Goal: Find contact information: Find contact information

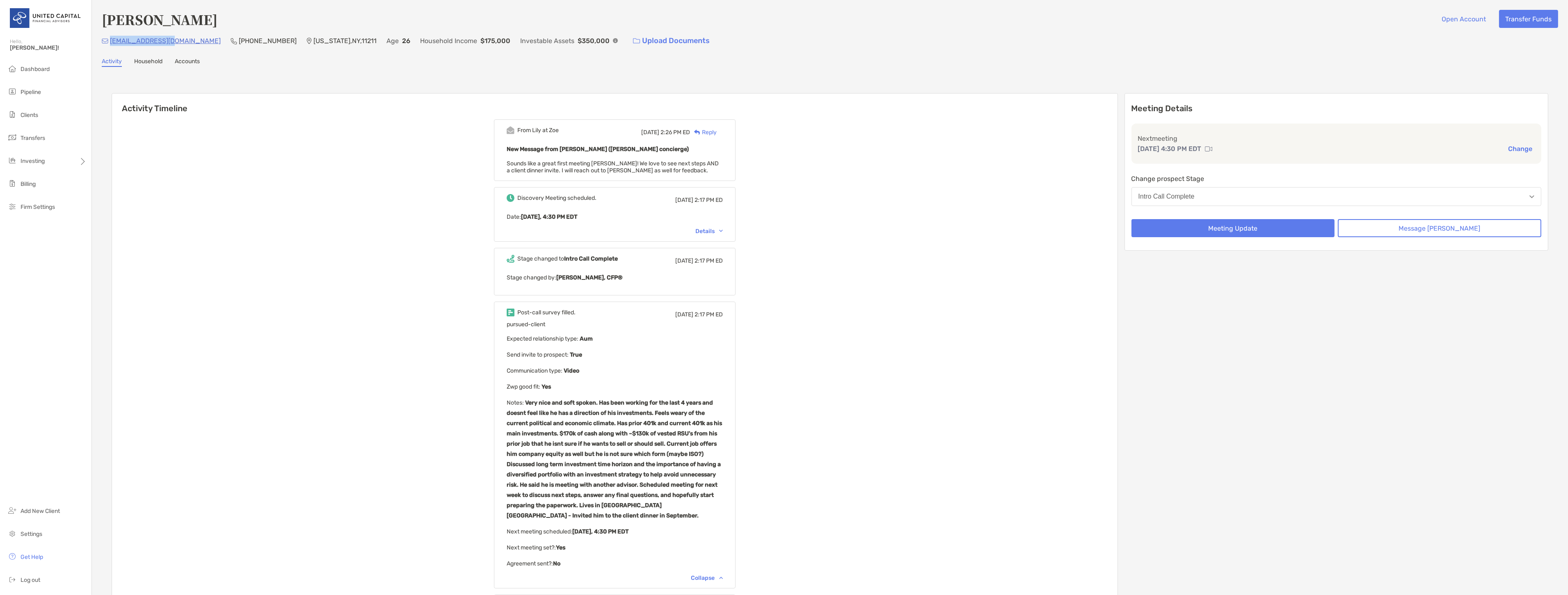
drag, startPoint x: 174, startPoint y: 40, endPoint x: 111, endPoint y: 40, distance: 63.0
click at [111, 40] on div "[EMAIL_ADDRESS][DOMAIN_NAME] (978) 886-[GEOGRAPHIC_DATA][US_STATE] Age [DEMOGRA…" at bounding box center [830, 41] width 1457 height 18
copy p "[EMAIL_ADDRESS][DOMAIN_NAME]"
drag, startPoint x: 236, startPoint y: 37, endPoint x: 189, endPoint y: 44, distance: 47.5
click at [239, 44] on p "[PHONE_NUMBER]" at bounding box center [267, 41] width 58 height 10
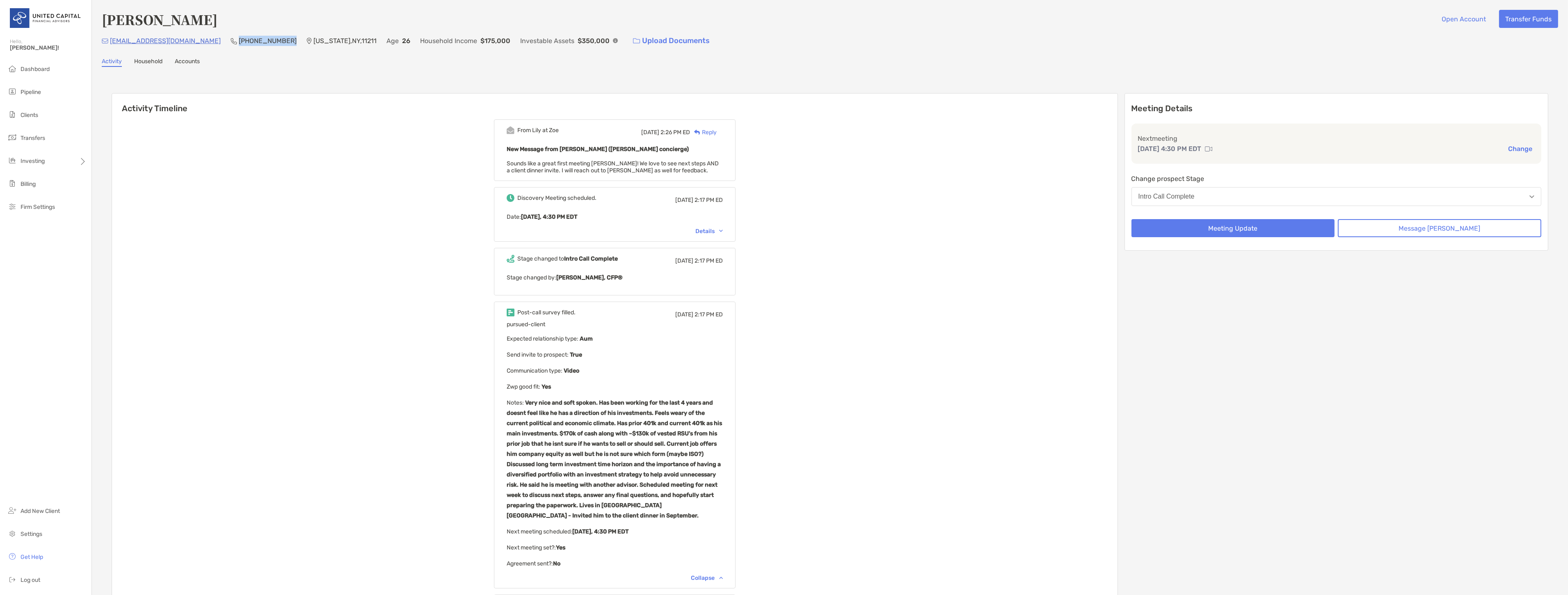
copy p "[PHONE_NUMBER]"
